Goal: Task Accomplishment & Management: Use online tool/utility

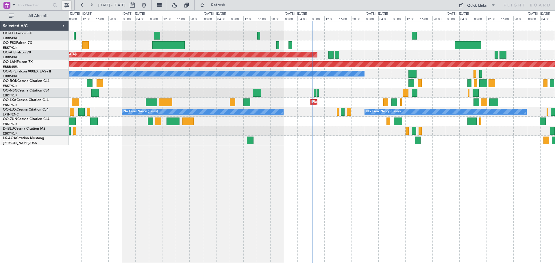
click at [63, 5] on button at bounding box center [66, 5] width 9 height 9
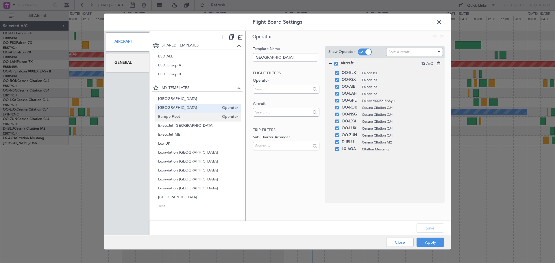
click at [186, 117] on span "Europe Fleet" at bounding box center [188, 117] width 61 height 6
type input "Europe Fleet"
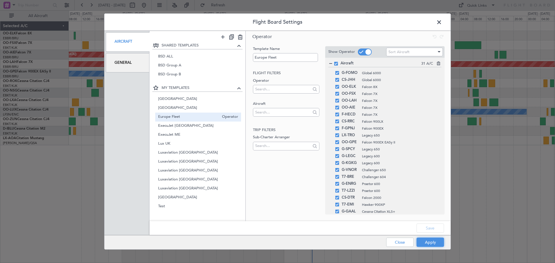
click at [433, 240] on button "Apply" at bounding box center [429, 242] width 27 height 9
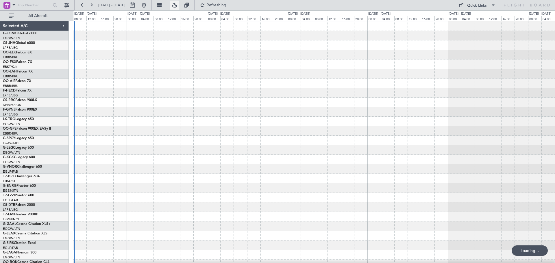
click at [179, 5] on button at bounding box center [174, 5] width 9 height 9
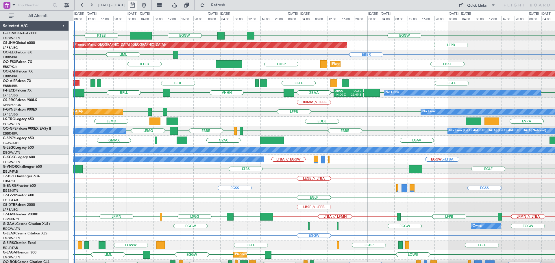
click at [137, 5] on button at bounding box center [132, 5] width 9 height 9
select select "10"
select select "2025"
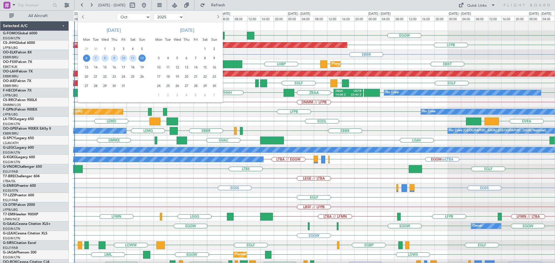
click at [87, 58] on span "6" at bounding box center [86, 58] width 7 height 7
click at [84, 67] on span "13" at bounding box center [86, 67] width 7 height 7
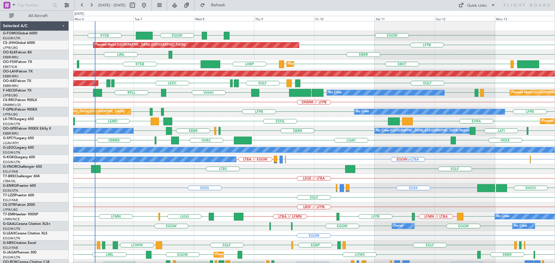
click at [292, 91] on div "EGGW ESSB EGGW KTEB LFPB LFPB Planned Maint [GEOGRAPHIC_DATA] ([GEOGRAPHIC_DATA…" at bounding box center [313, 173] width 481 height 305
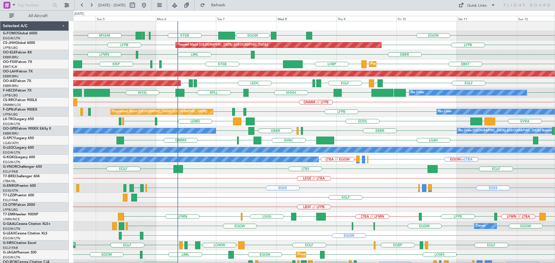
click at [214, 140] on div "HESX LGAV [GEOGRAPHIC_DATA] GMAD GMMX Unplanned Maint [GEOGRAPHIC_DATA] Planned…" at bounding box center [313, 141] width 481 height 10
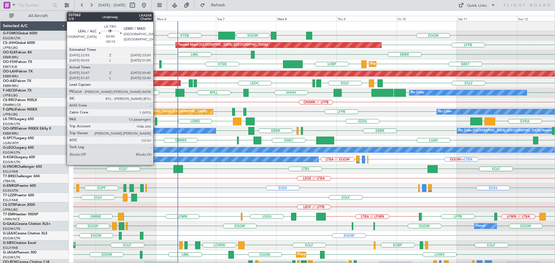
click at [156, 122] on div at bounding box center [156, 122] width 2 height 8
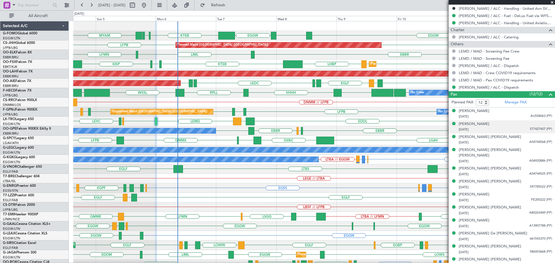
scroll to position [249, 0]
click at [551, 2] on span at bounding box center [552, 2] width 6 height 5
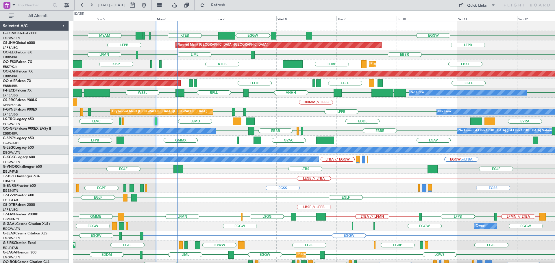
type input "0"
